Goal: Transaction & Acquisition: Subscribe to service/newsletter

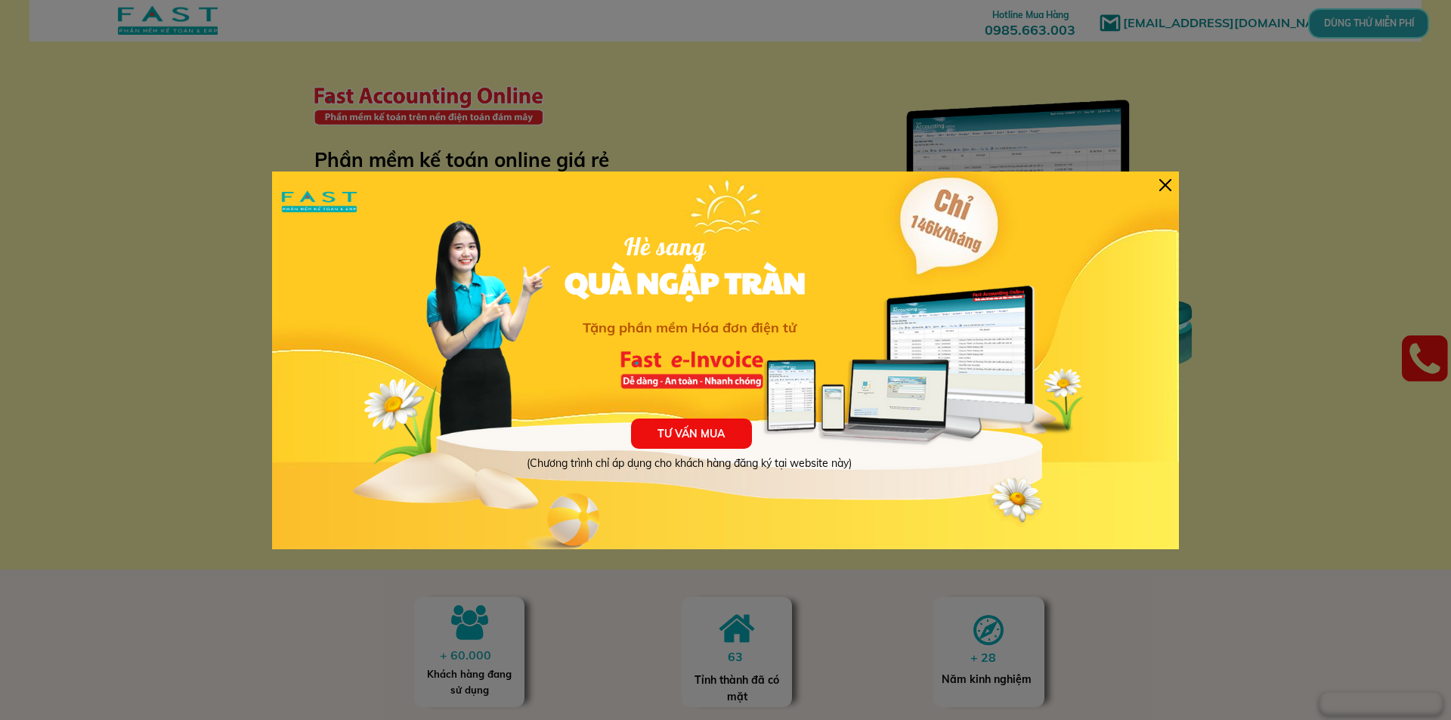
click at [1162, 186] on div at bounding box center [1165, 185] width 12 height 12
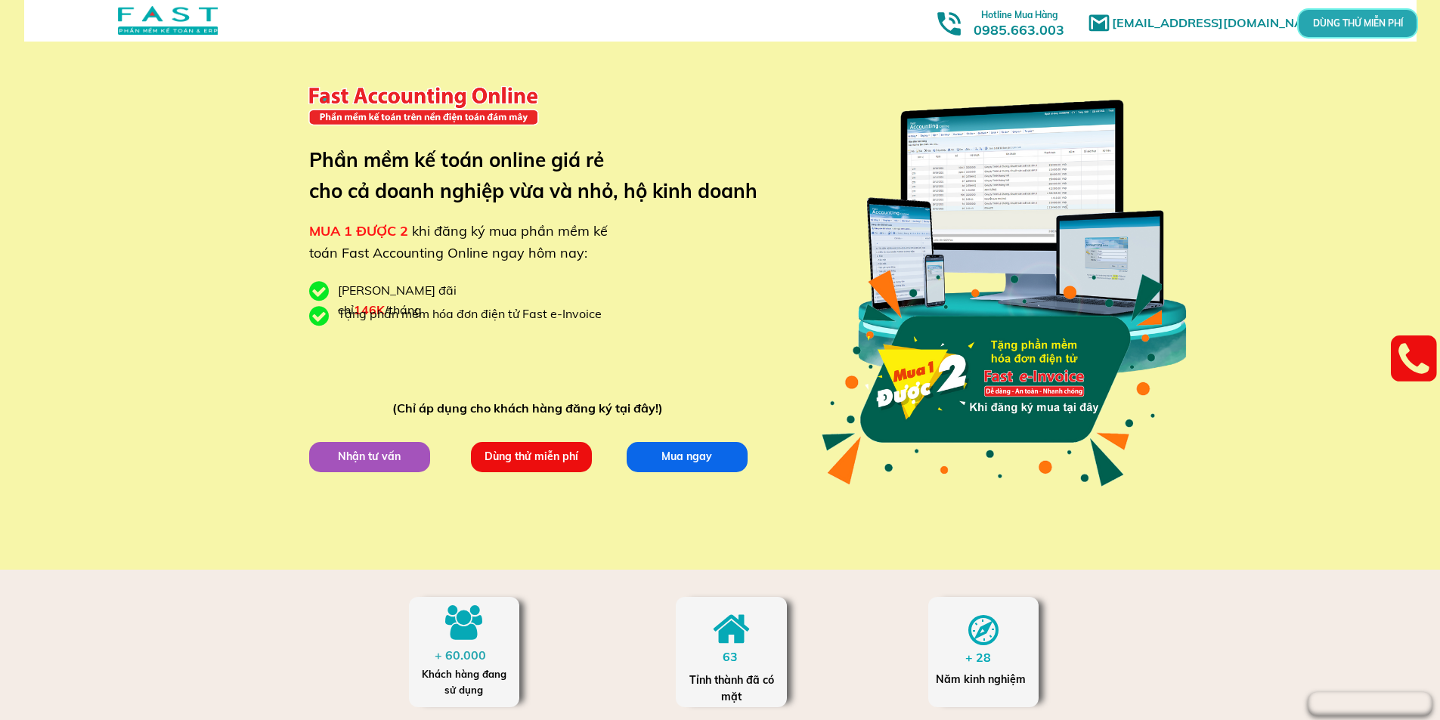
click at [543, 441] on div "[EMAIL_ADDRESS][DOMAIN_NAME] MUA 1 ĐƯỢC 2 khi đăng ký mua phần mềm kế toán Fast…" at bounding box center [719, 285] width 725 height 570
click at [532, 456] on p "Dùng thử miễn phí" at bounding box center [530, 456] width 122 height 31
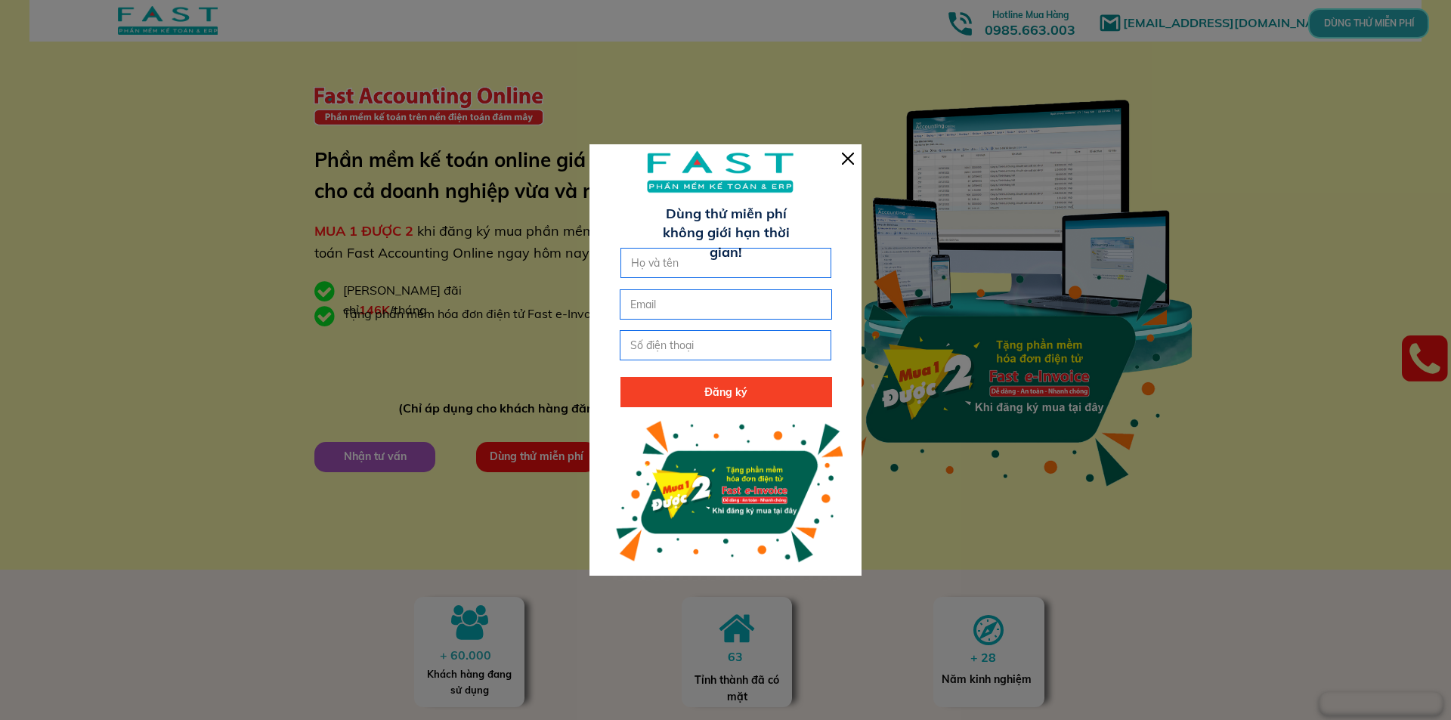
click at [771, 270] on input "text" at bounding box center [726, 263] width 198 height 29
type input "dang ngoc hoang"
click at [752, 295] on input "email" at bounding box center [725, 304] width 198 height 29
type input "[EMAIL_ADDRESS][DOMAIN_NAME]"
click at [756, 351] on input "tel" at bounding box center [725, 345] width 198 height 29
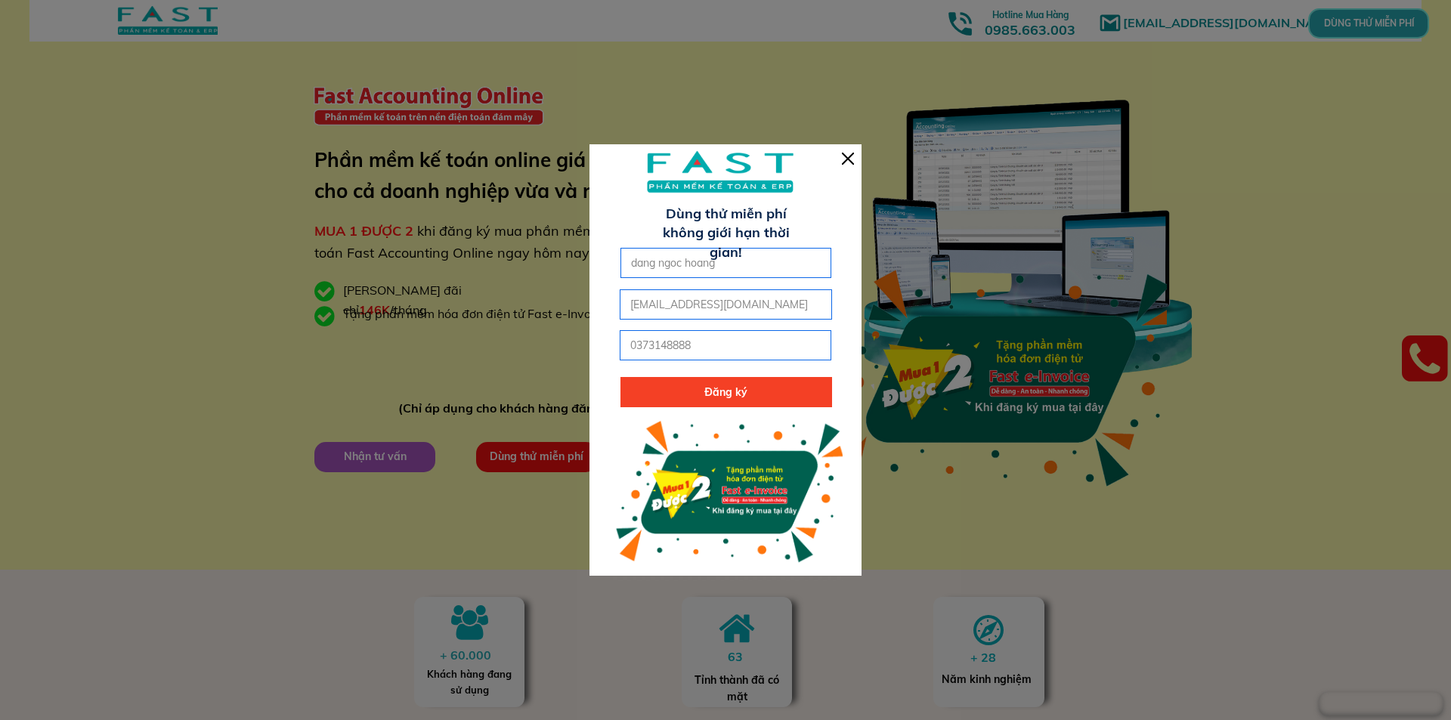
type input "0373148888"
click at [744, 392] on p "Đăng ký" at bounding box center [726, 392] width 212 height 30
